Goal: Check status: Check status

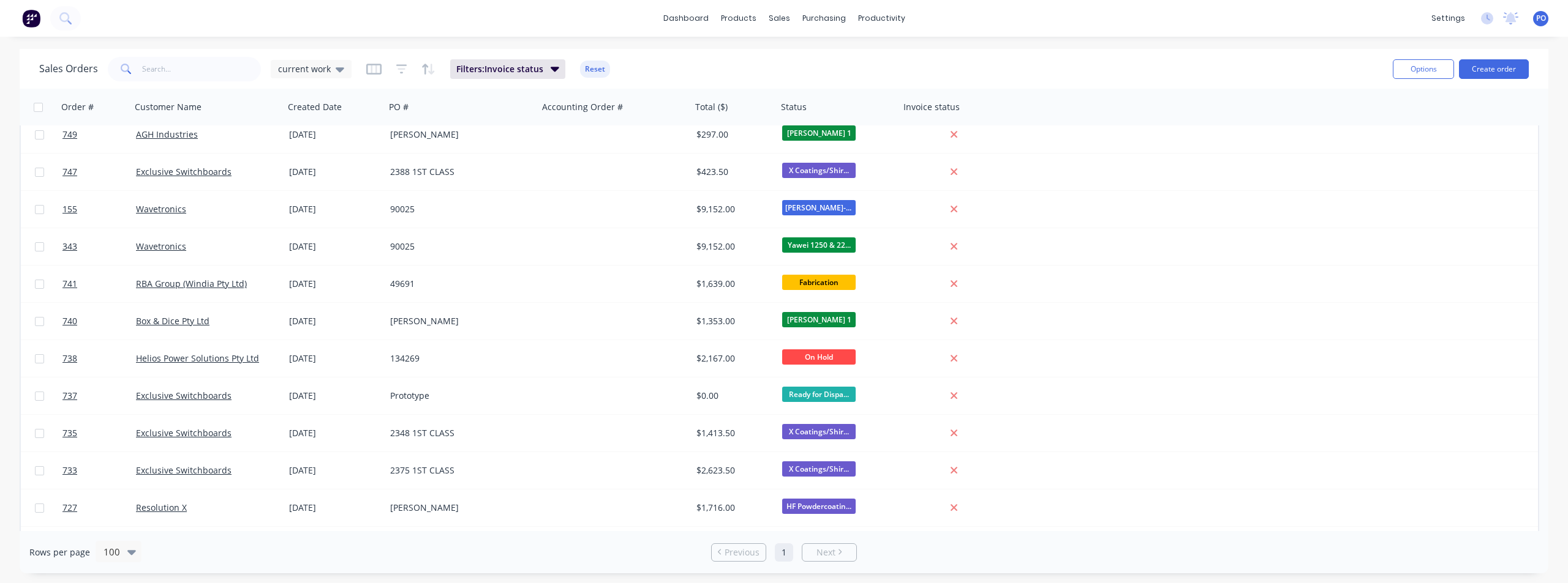
scroll to position [2020, 0]
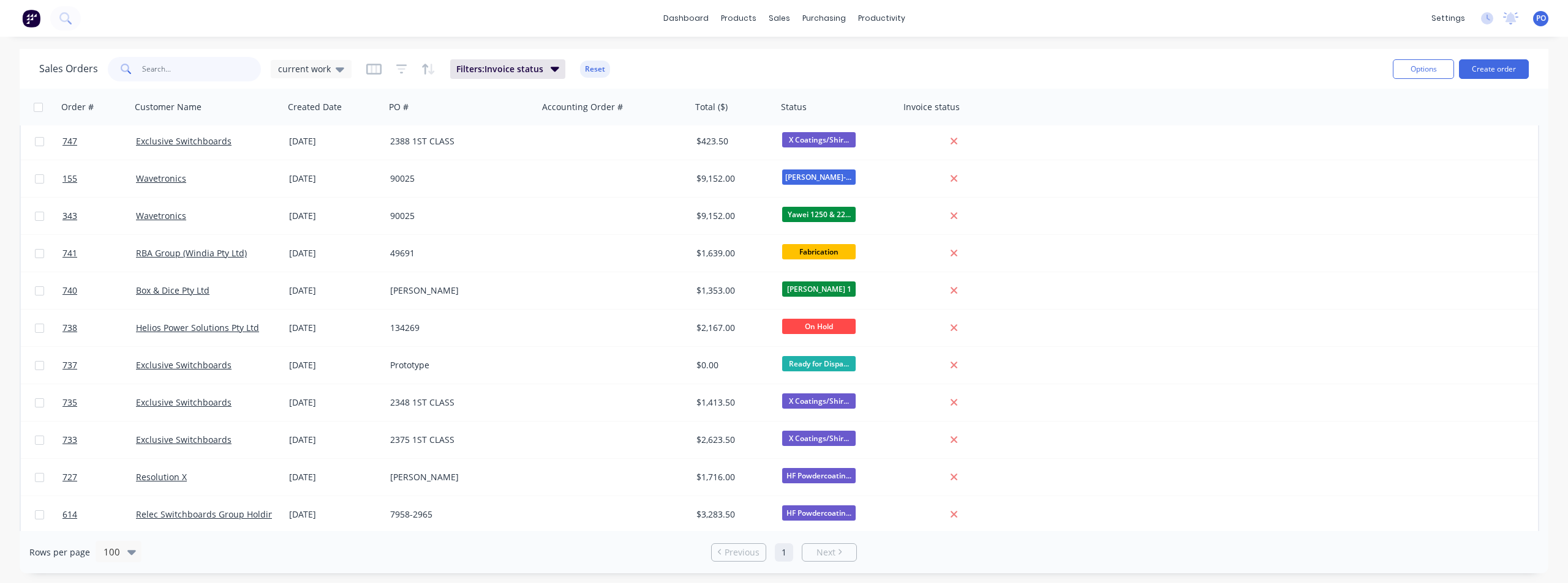
click at [196, 77] on input "text" at bounding box center [201, 69] width 120 height 25
type input "BOSS"
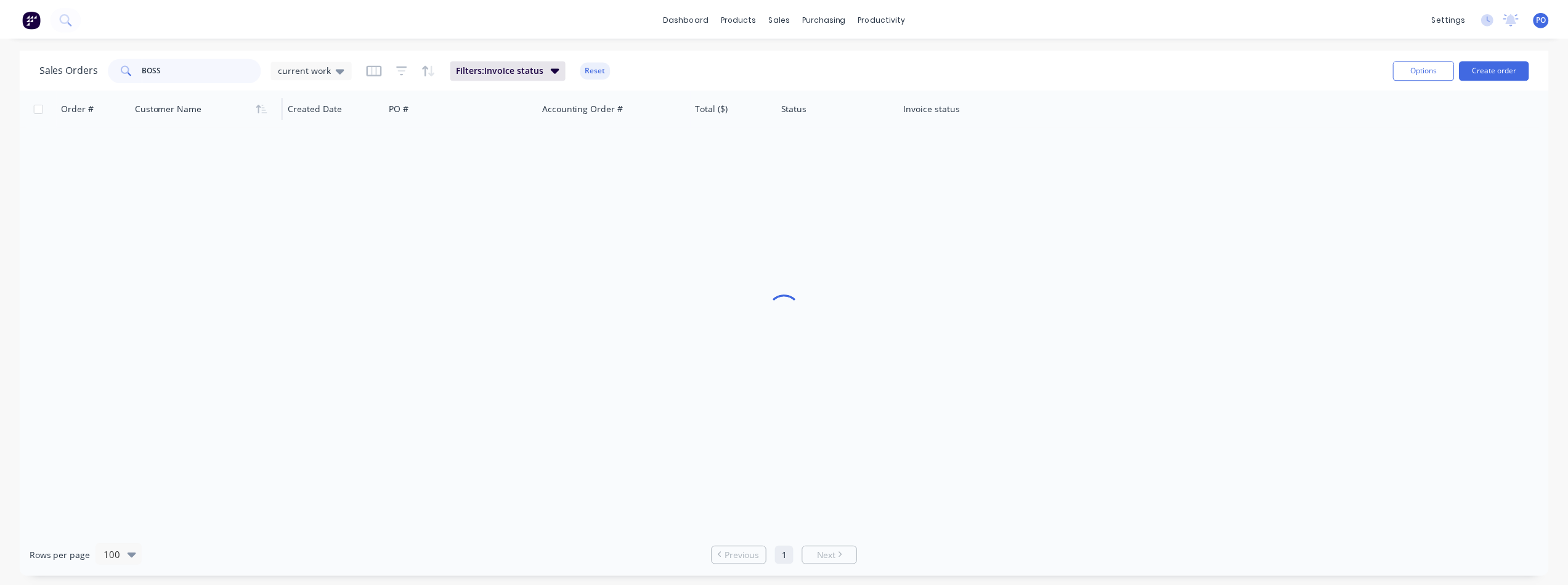
scroll to position [0, 0]
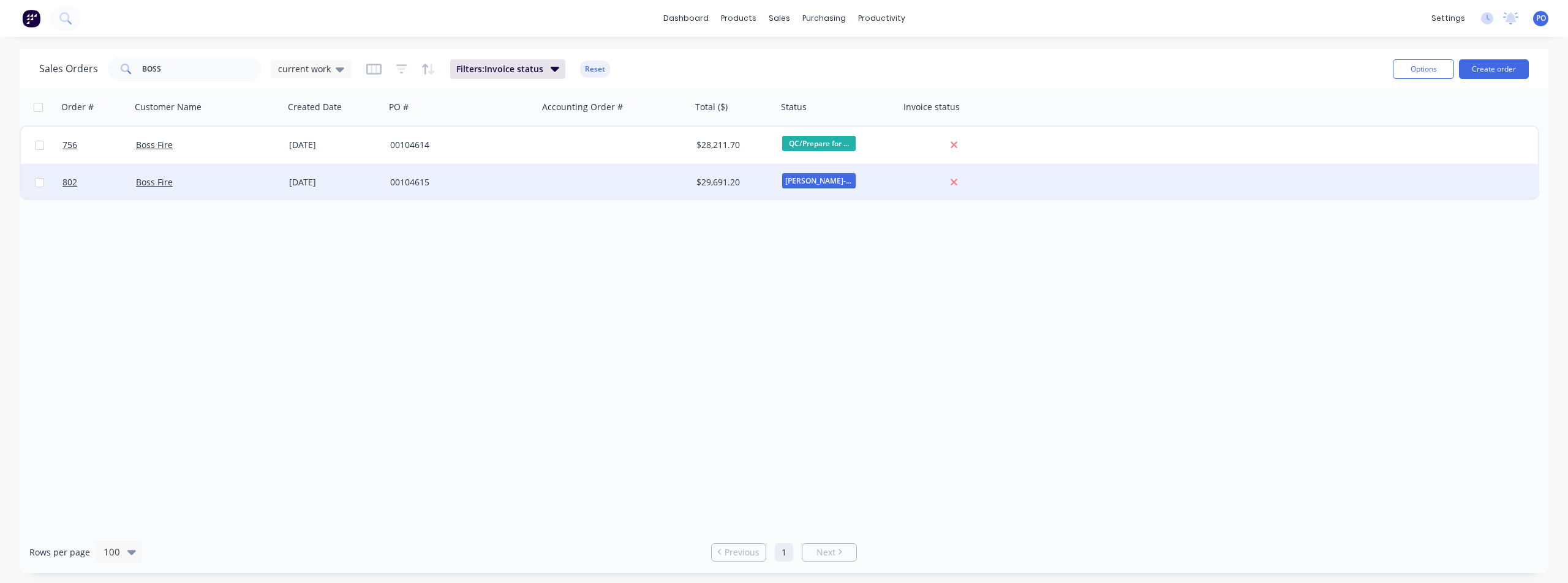
click at [243, 181] on div "Boss Fire" at bounding box center [204, 182] width 136 height 12
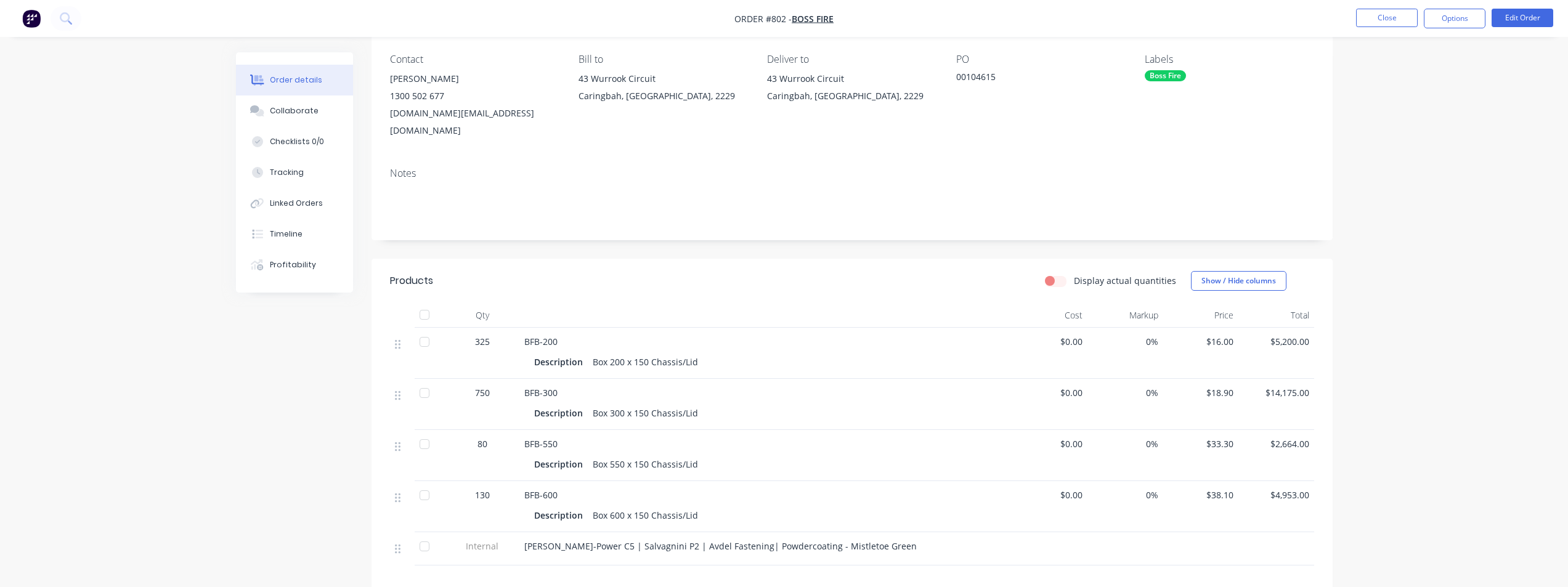
scroll to position [123, 0]
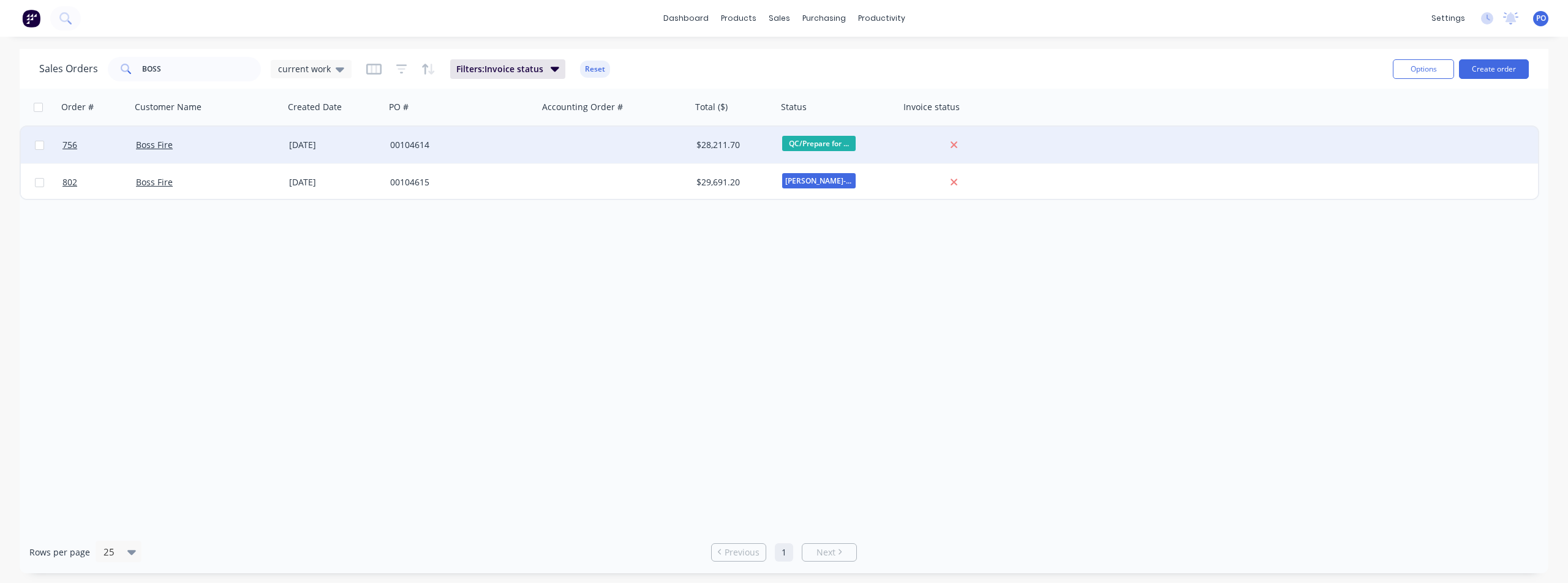
click at [267, 149] on div "Boss Fire" at bounding box center [204, 145] width 136 height 12
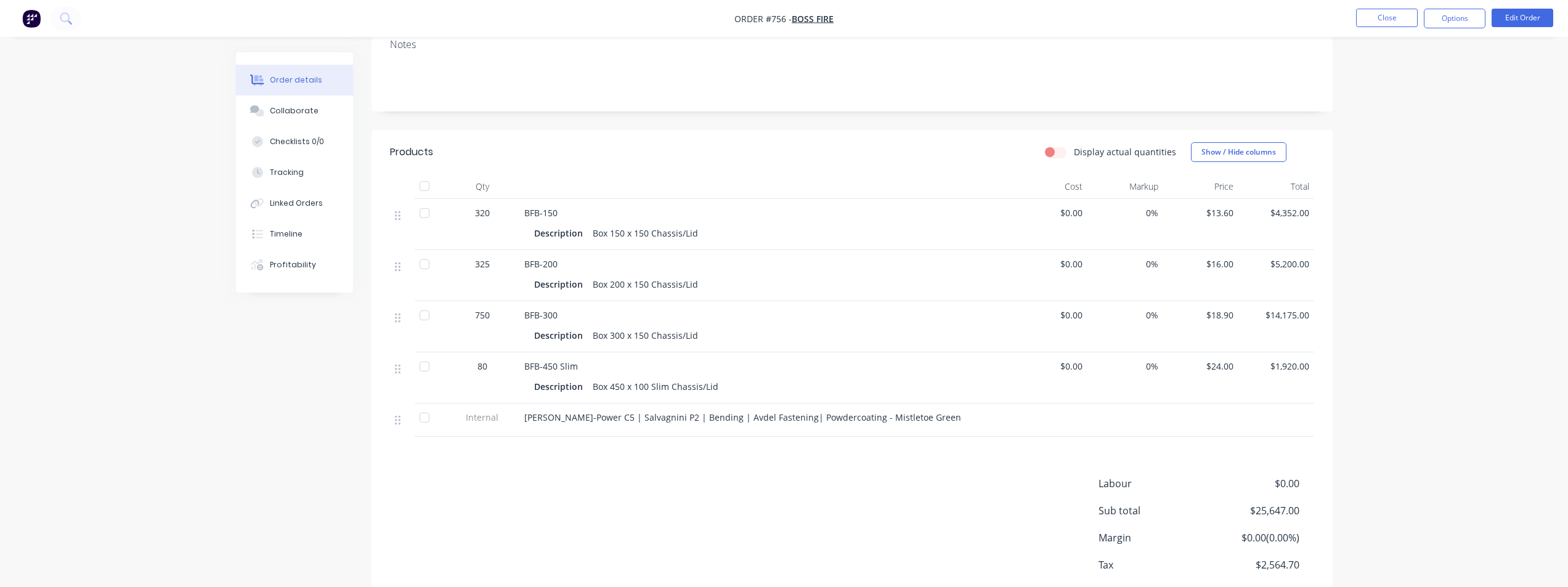
scroll to position [247, 0]
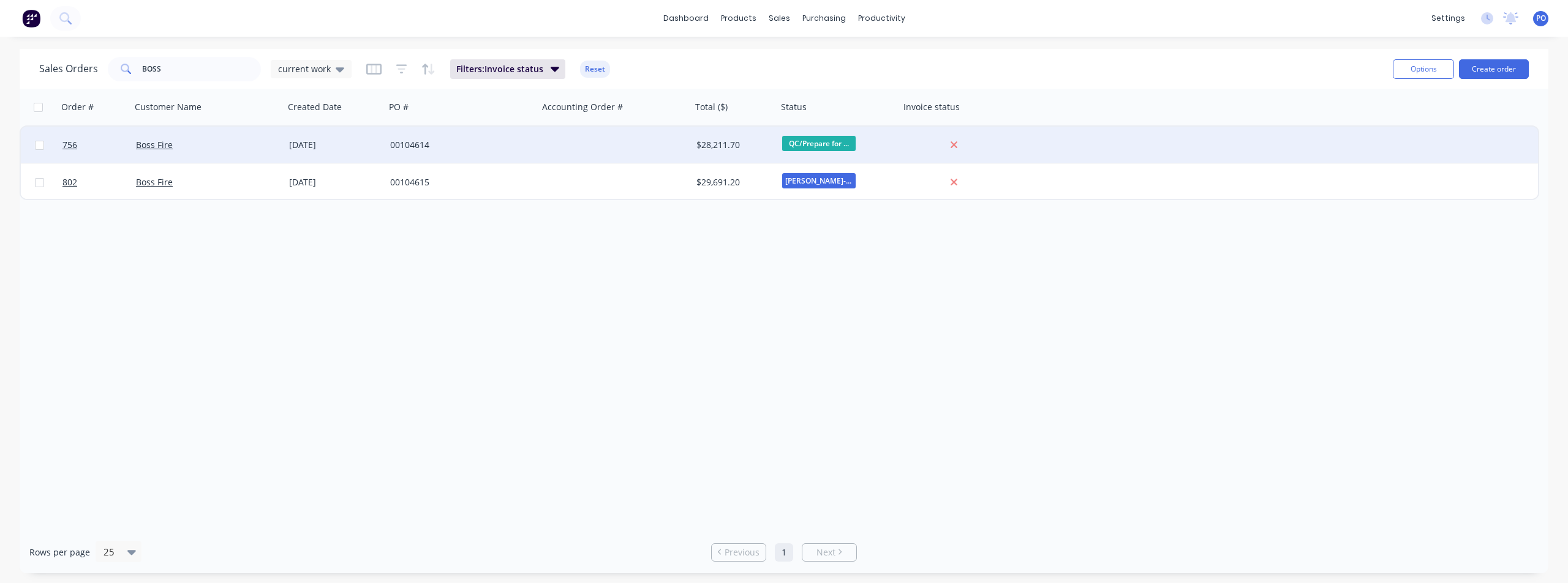
click at [291, 153] on div "[DATE]" at bounding box center [334, 145] width 101 height 37
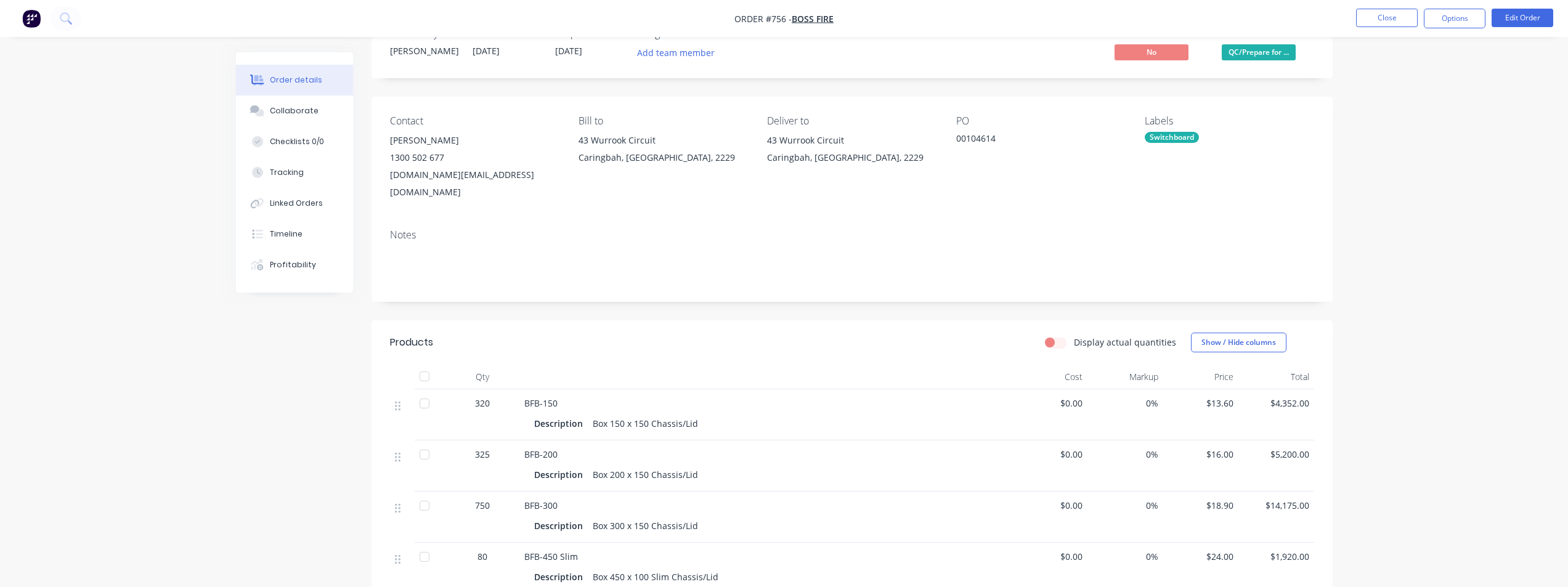
scroll to position [61, 0]
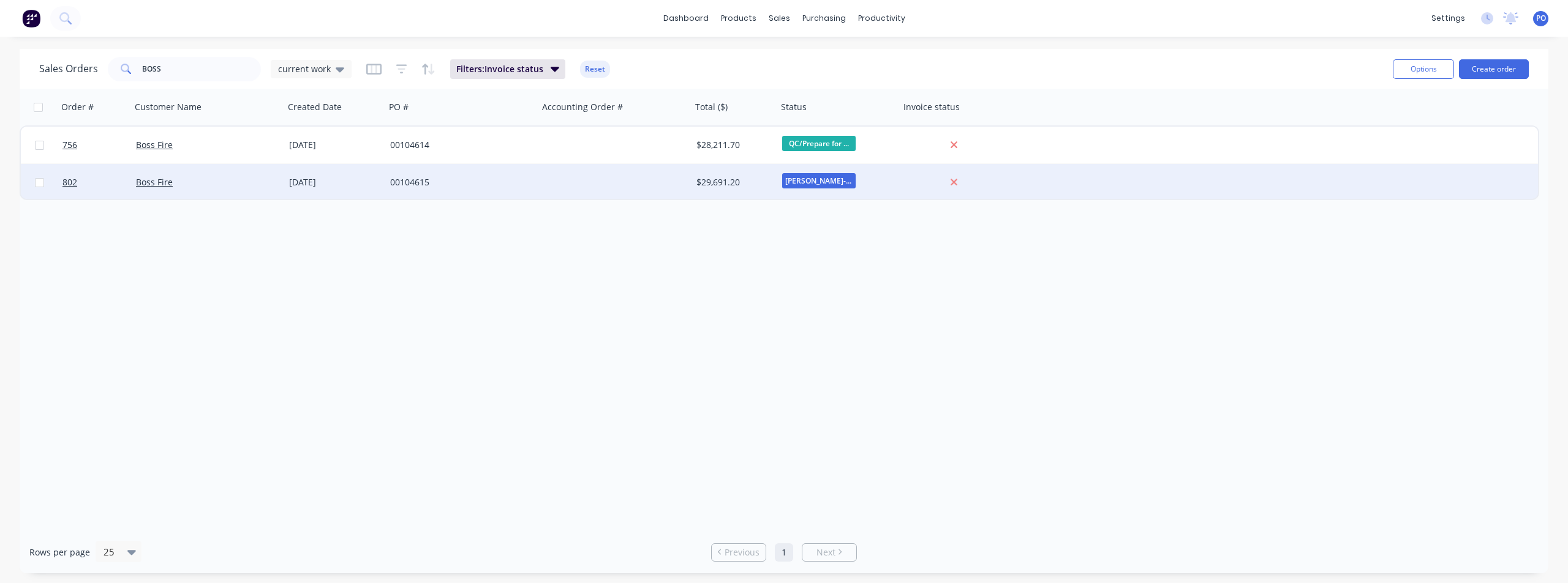
click at [342, 186] on div "[DATE]" at bounding box center [334, 182] width 92 height 12
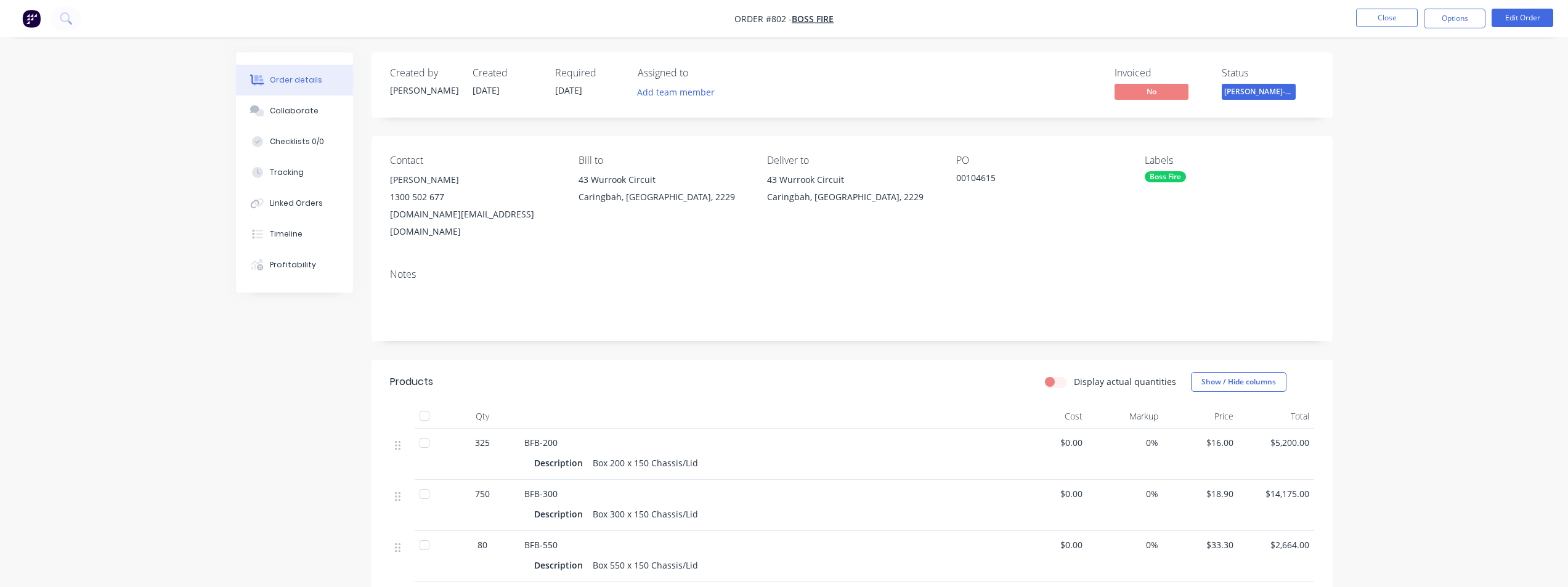
click at [242, 350] on div "Created by [PERSON_NAME] Created [DATE] Required [DATE] Assigned to Add team me…" at bounding box center [784, 469] width 1097 height 834
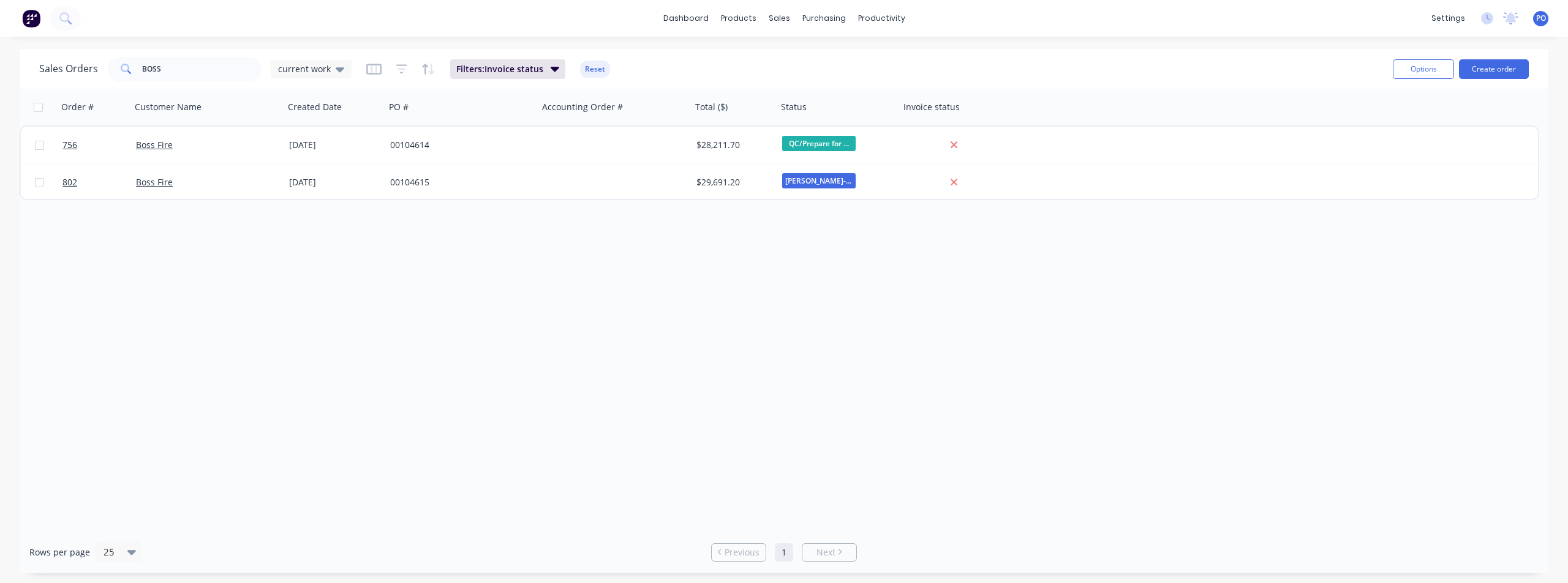
click at [102, 15] on div "dashboard products sales purchasing productivity dashboard products Product Cat…" at bounding box center [784, 18] width 1568 height 37
click at [65, 17] on icon at bounding box center [65, 18] width 12 height 12
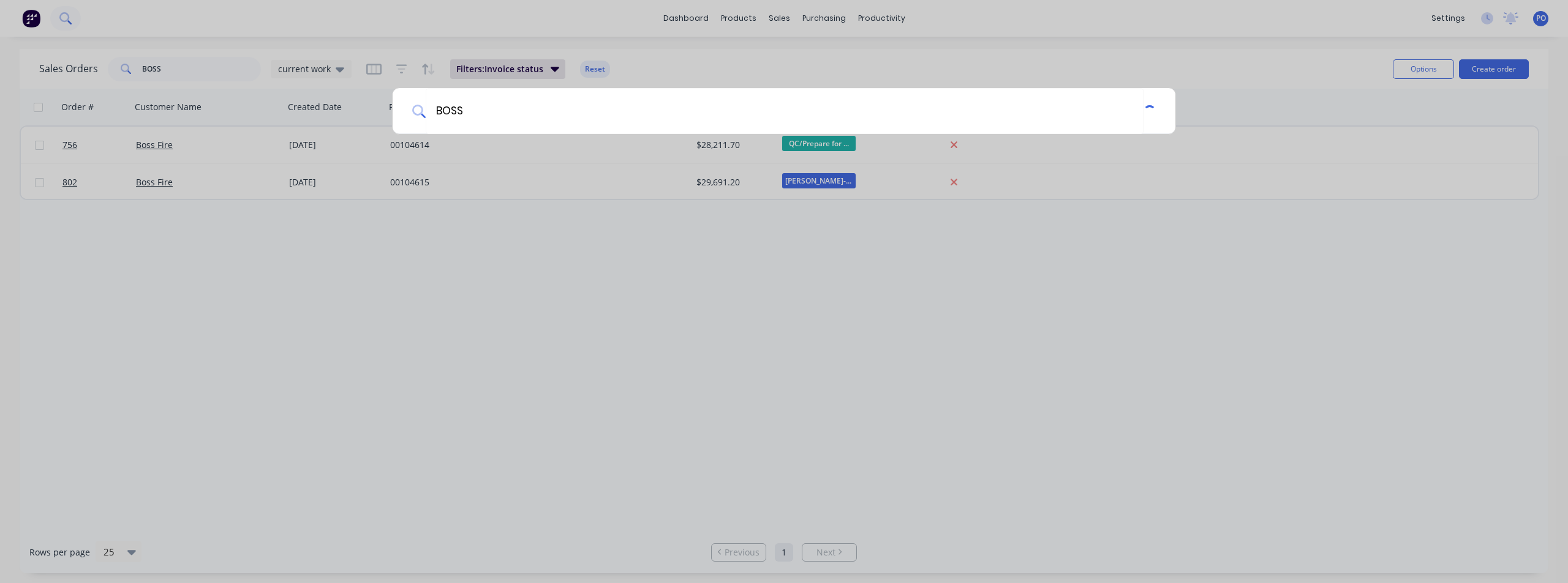
type input "BOSS"
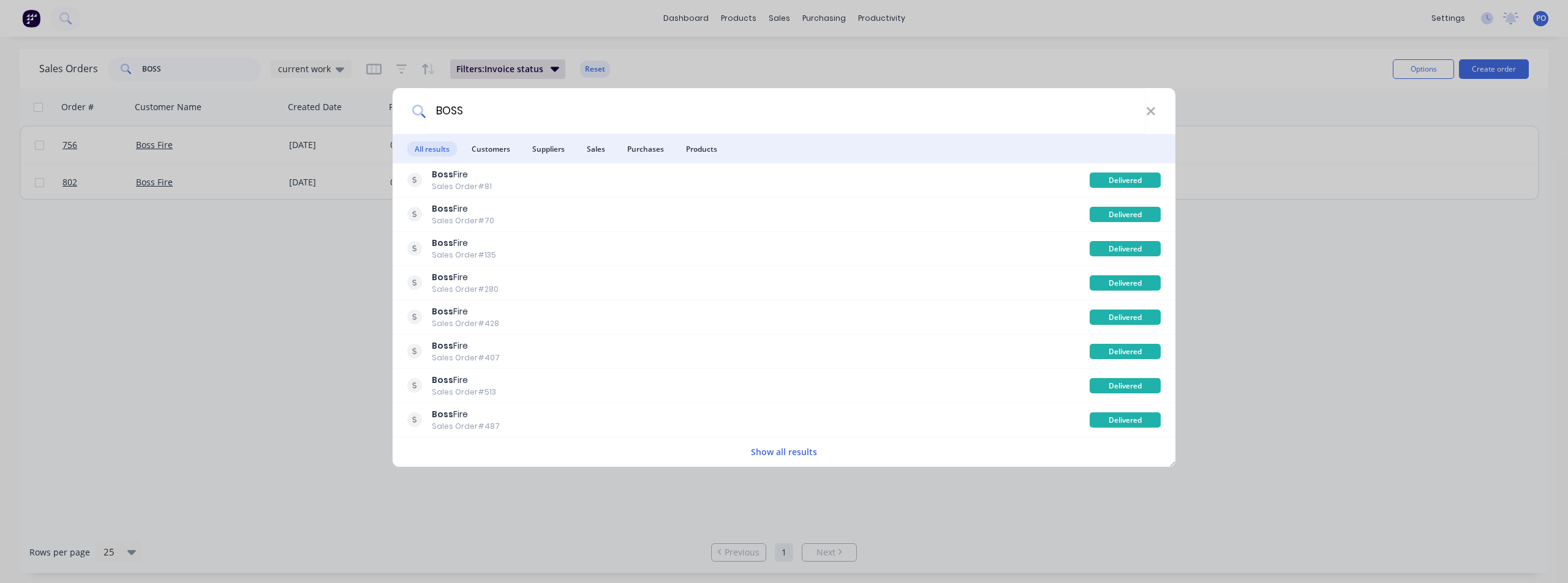
click at [779, 453] on button "Show all results" at bounding box center [784, 452] width 73 height 14
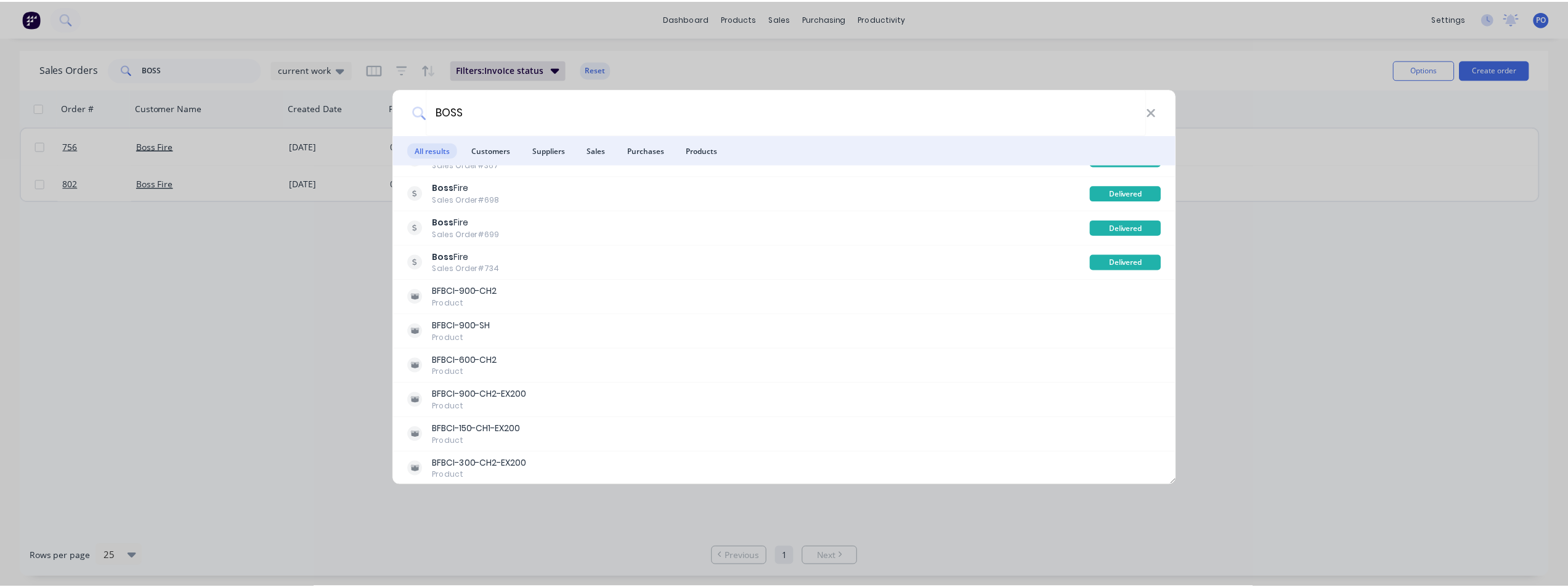
scroll to position [1045, 0]
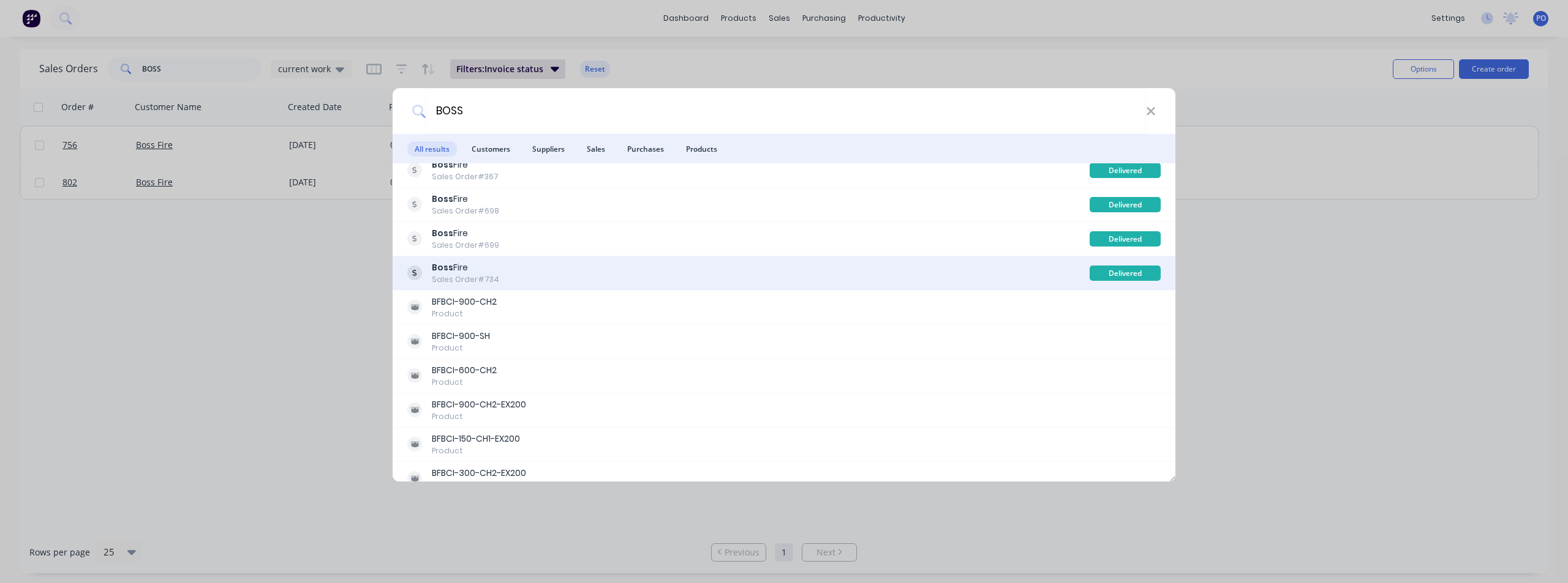
click at [569, 271] on div "Boss Fire Sales Order #734" at bounding box center [749, 273] width 682 height 24
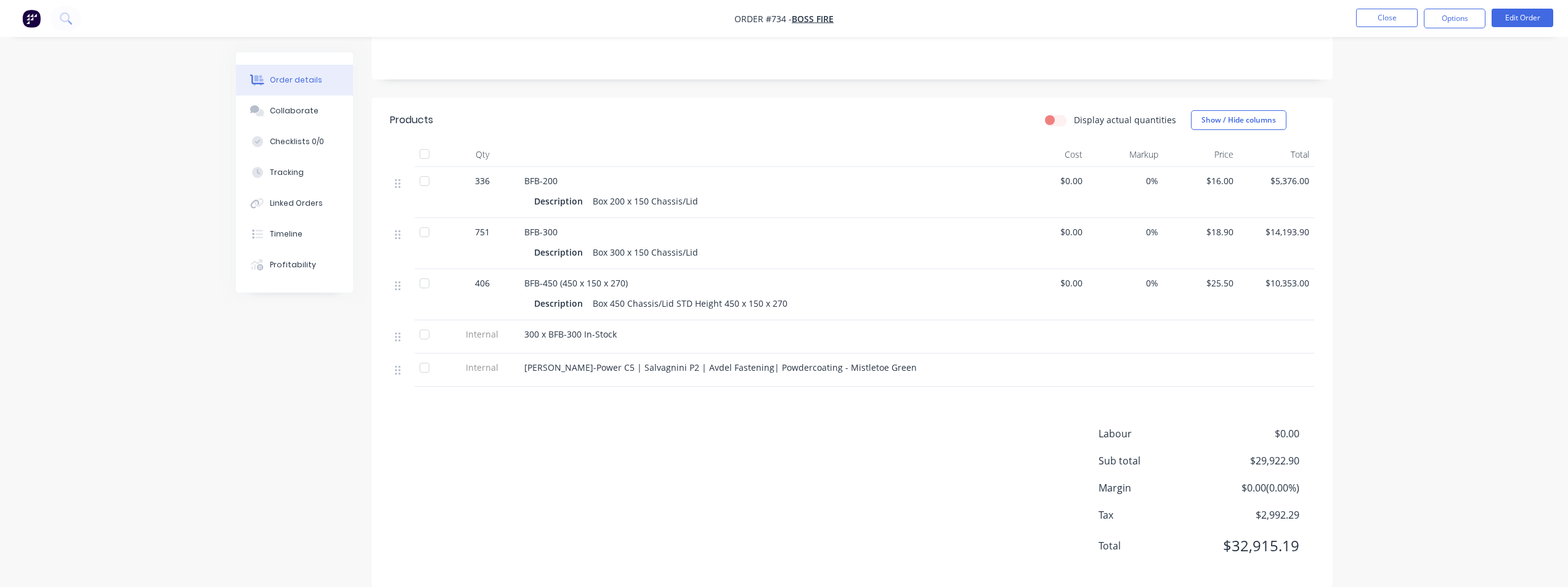
scroll to position [264, 0]
